Goal: Find specific page/section: Find specific page/section

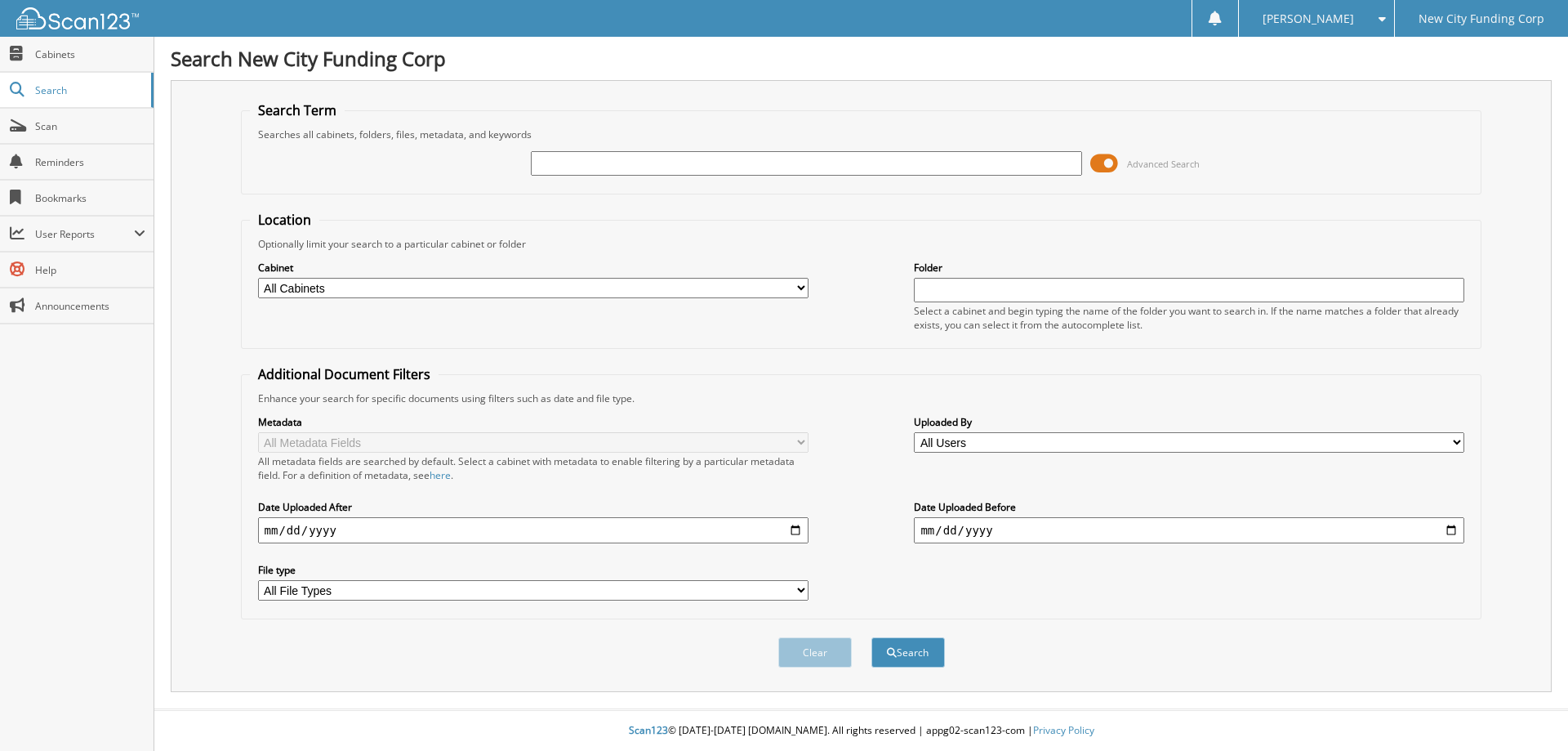
click at [588, 163] on input "text" at bounding box center [806, 163] width 551 height 24
click at [566, 167] on input "text" at bounding box center [806, 163] width 551 height 24
type input "h"
type input "[PERSON_NAME]"
click at [871, 637] on button "Search" at bounding box center [908, 652] width 73 height 30
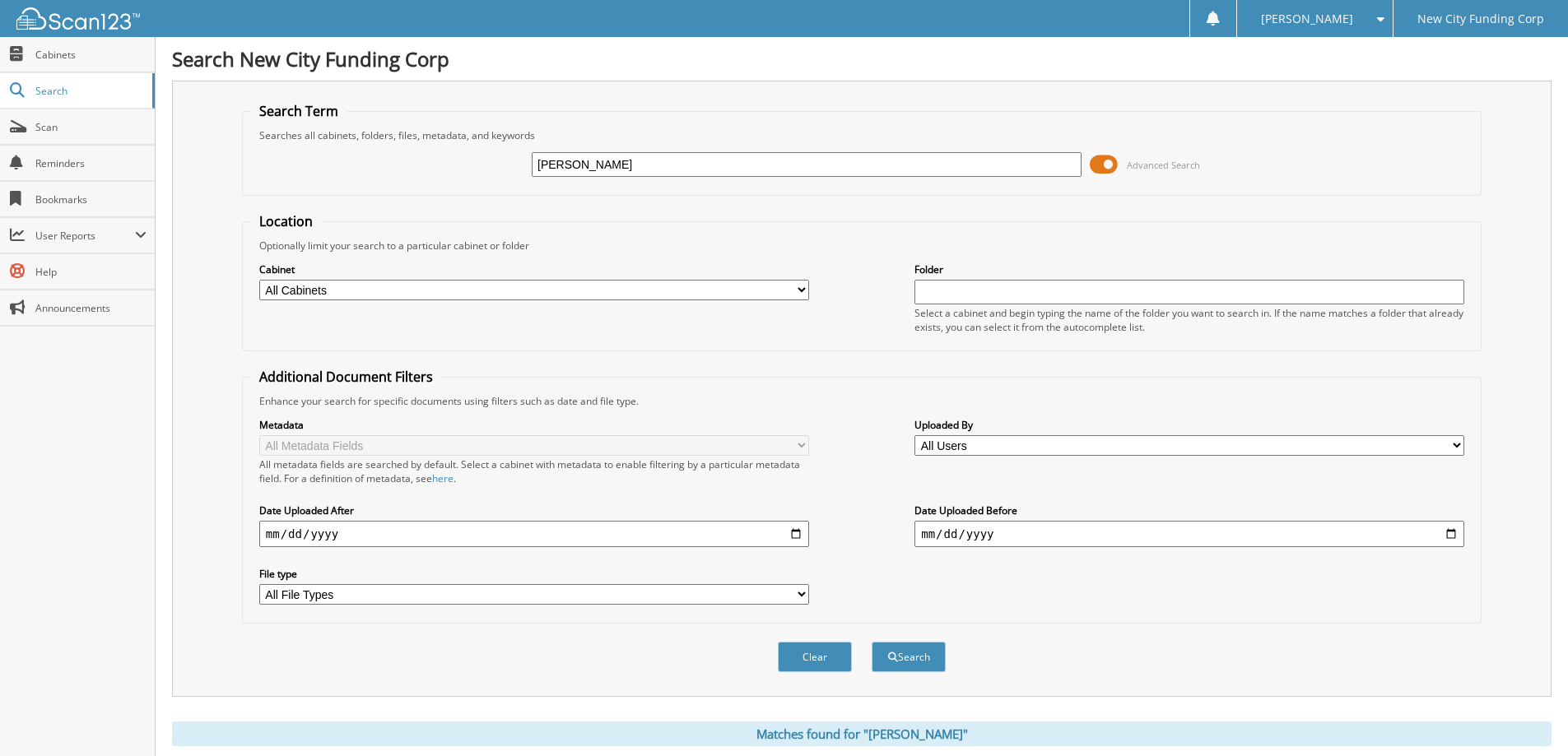
click at [845, 93] on div "Search Term Searches all cabinets, folders, files, metadata, and keywords [PERS…" at bounding box center [862, 389] width 1380 height 616
